Goal: Navigation & Orientation: Find specific page/section

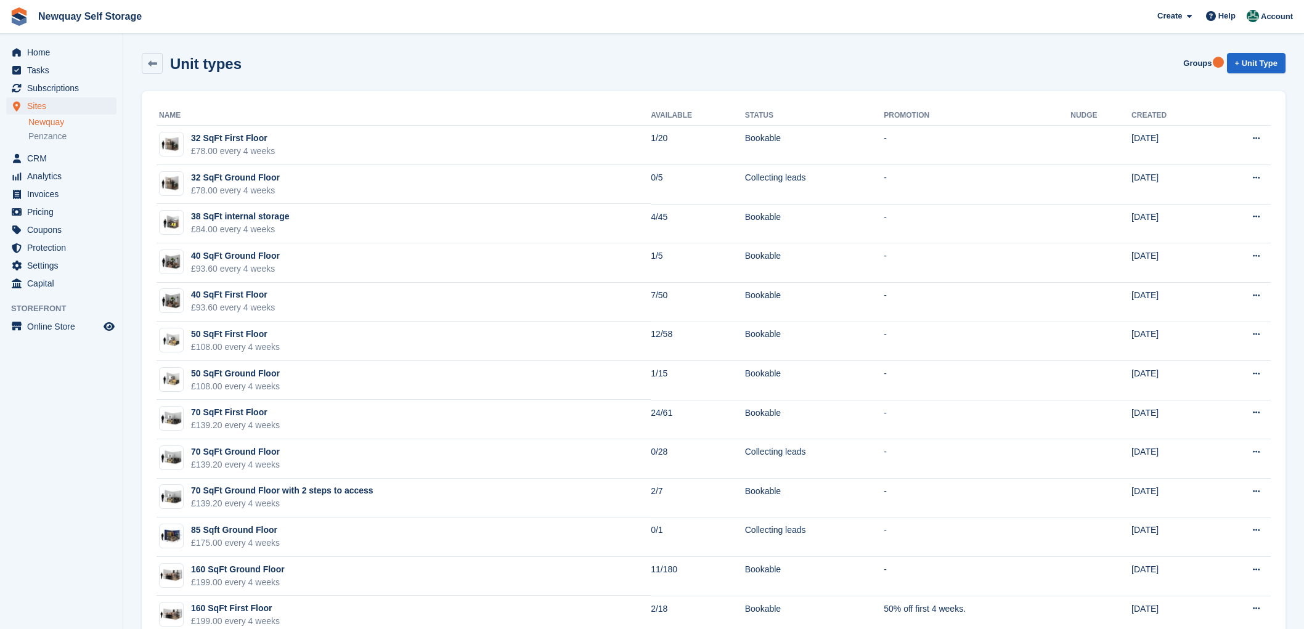
scroll to position [152, 0]
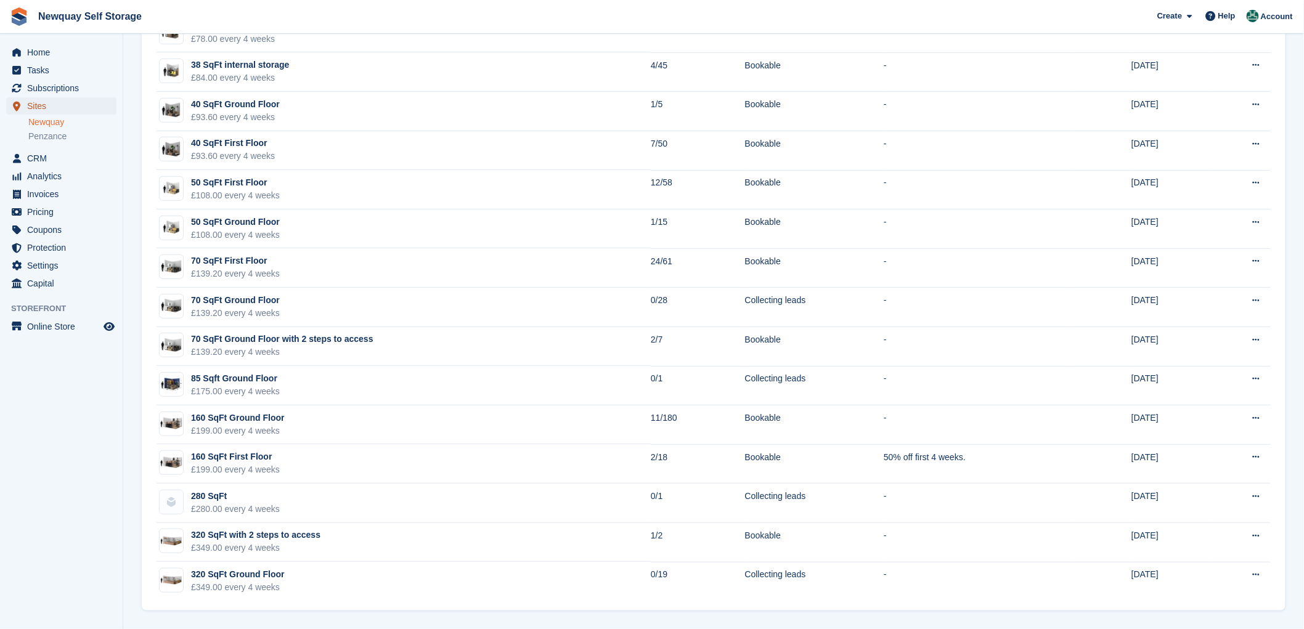
click at [30, 103] on span "Sites" at bounding box center [64, 105] width 74 height 17
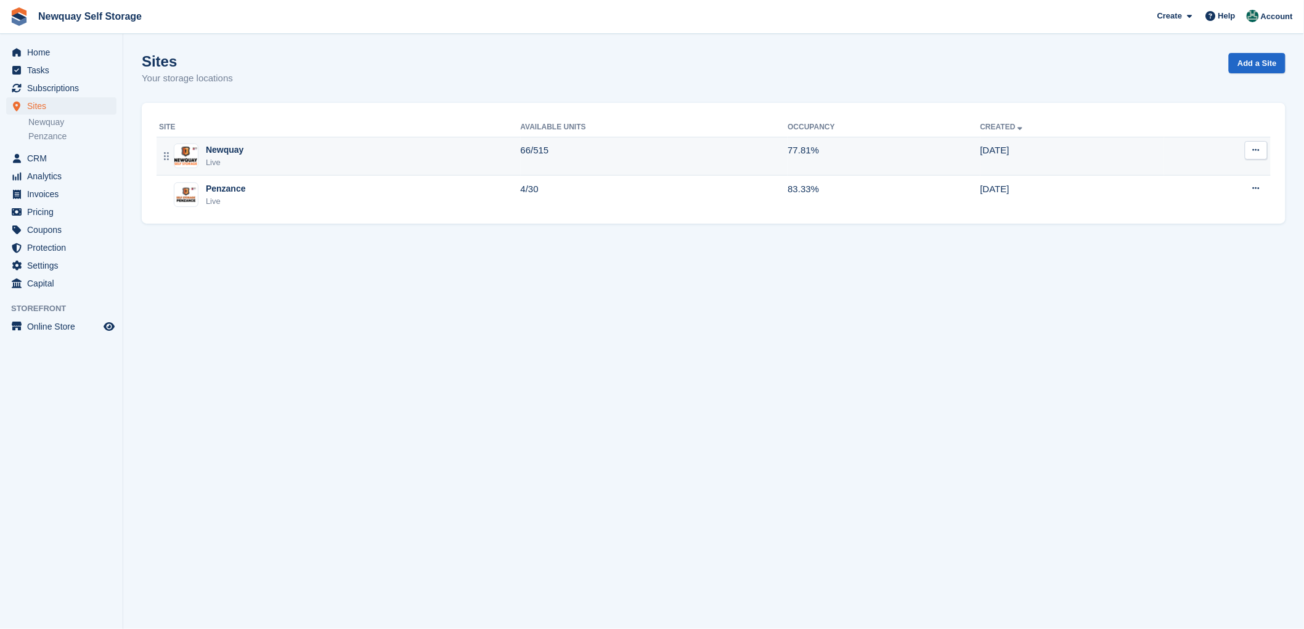
click at [212, 148] on div "Newquay" at bounding box center [225, 150] width 38 height 13
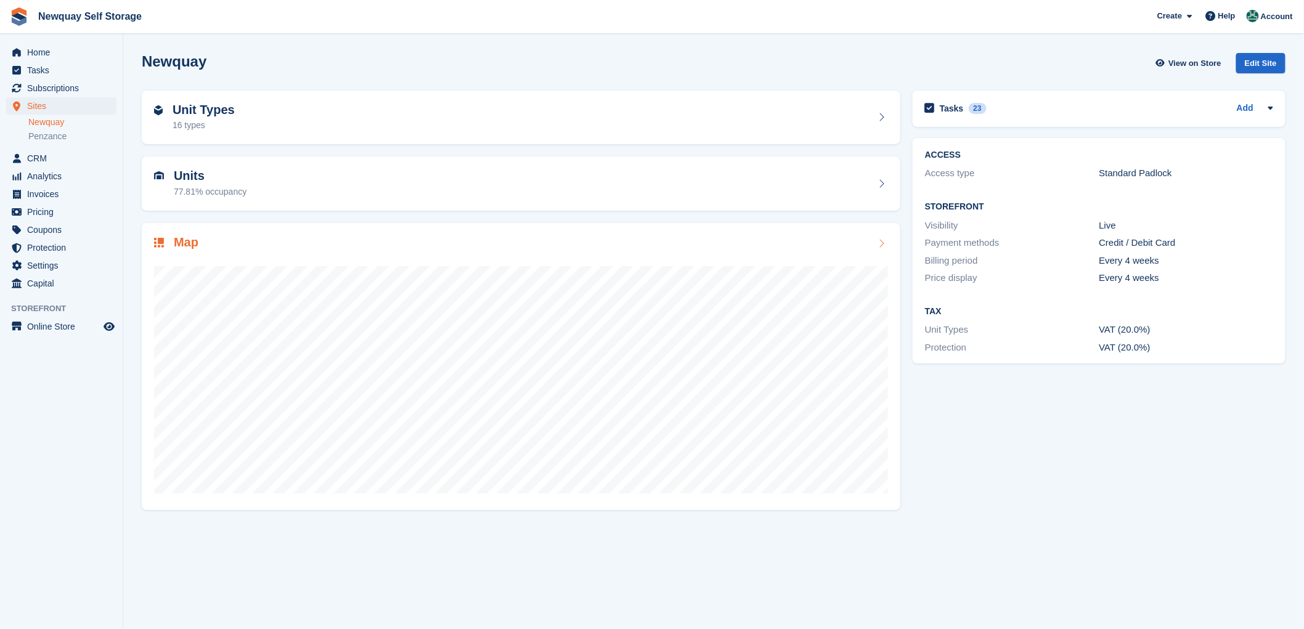
click at [187, 238] on h2 "Map" at bounding box center [186, 242] width 25 height 14
